Goal: Task Accomplishment & Management: Manage account settings

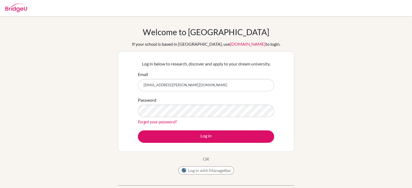
type input "[EMAIL_ADDRESS][PERSON_NAME][DOMAIN_NAME]"
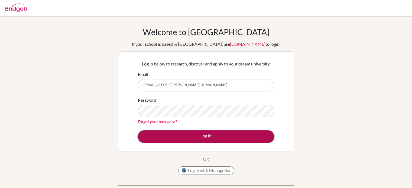
click at [175, 133] on button "Log in" at bounding box center [206, 137] width 136 height 12
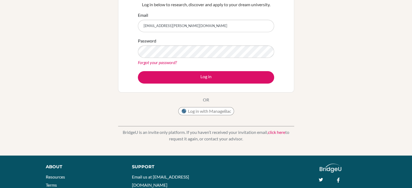
scroll to position [60, 0]
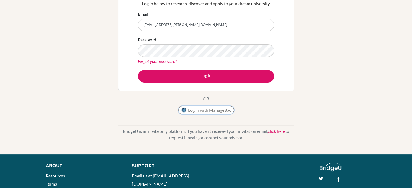
click at [205, 108] on button "Log in with ManageBac" at bounding box center [206, 110] width 56 height 8
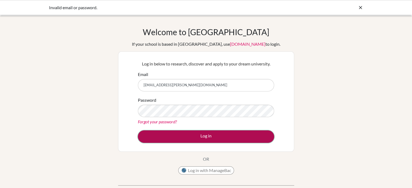
click at [178, 136] on button "Log in" at bounding box center [206, 137] width 136 height 12
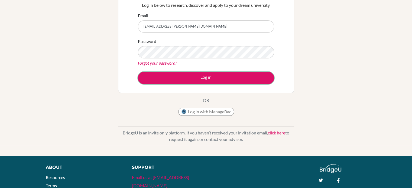
scroll to position [32, 0]
